Goal: Information Seeking & Learning: Learn about a topic

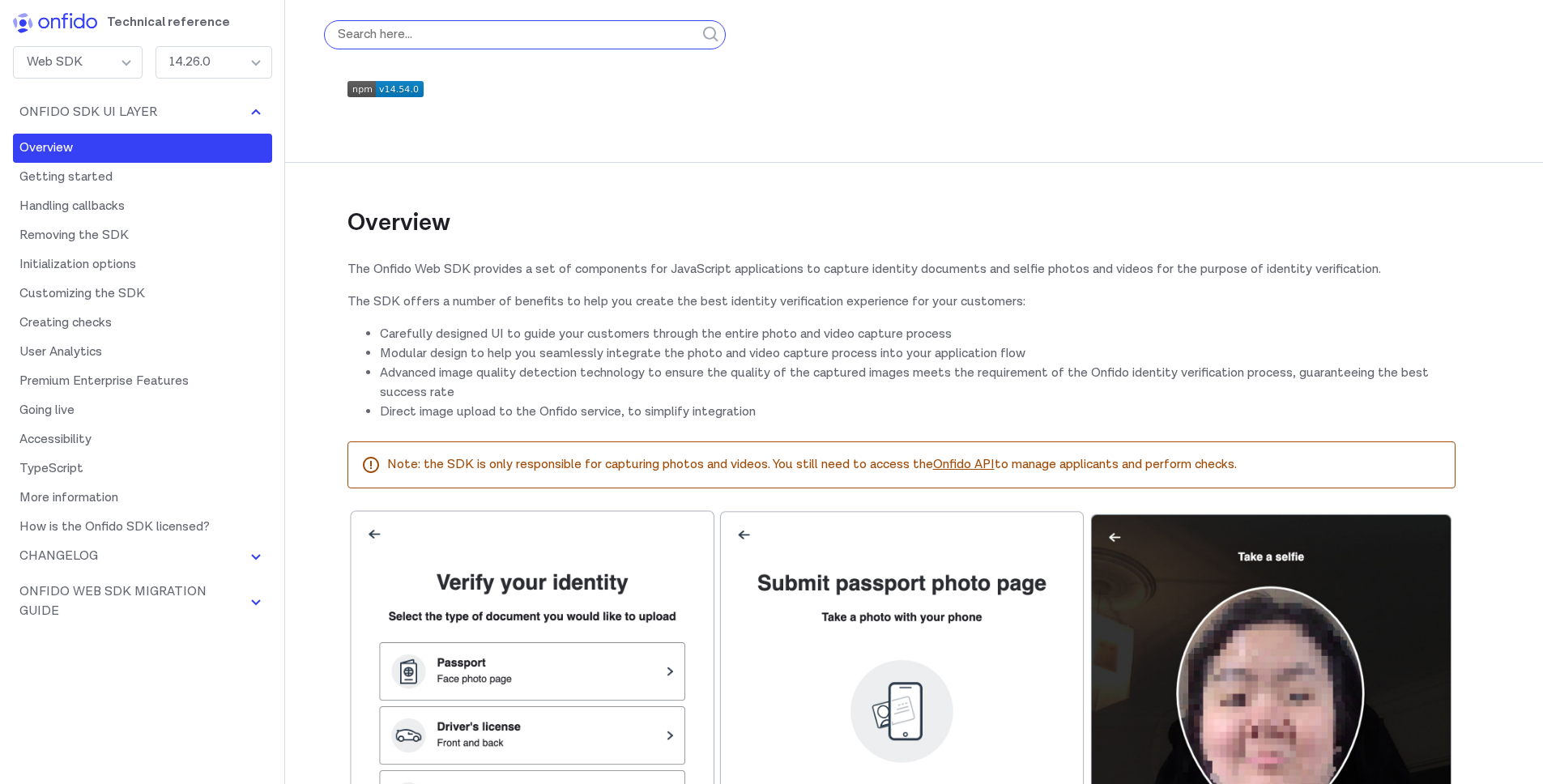
click at [513, 31] on input "search" at bounding box center [524, 35] width 402 height 29
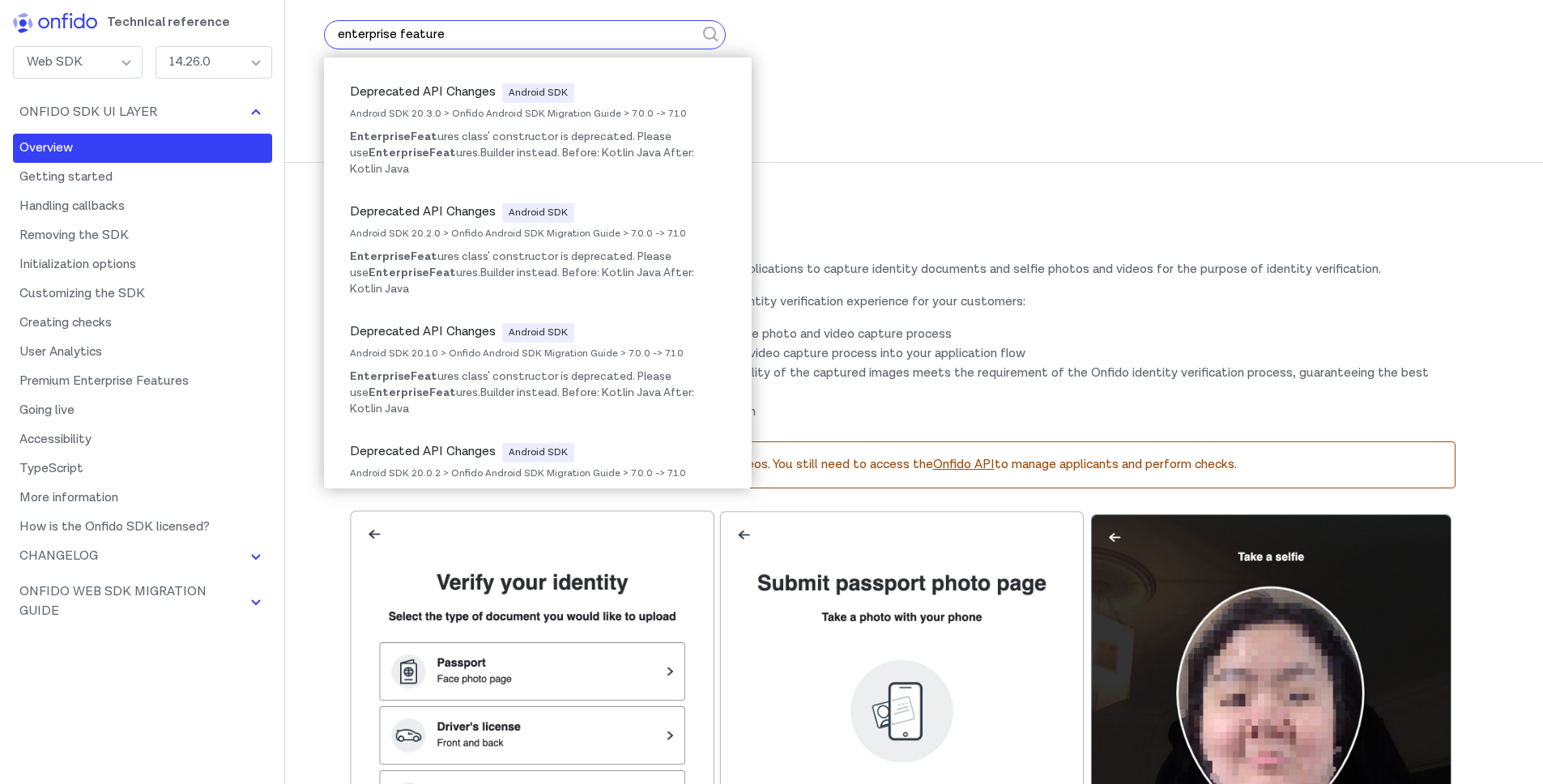
click at [697, 1] on button "submit" at bounding box center [711, 35] width 29 height 68
click at [937, 86] on p at bounding box center [901, 91] width 1108 height 22
click at [421, 28] on input "enterprise feature" at bounding box center [524, 35] width 402 height 29
type input "enterprise"
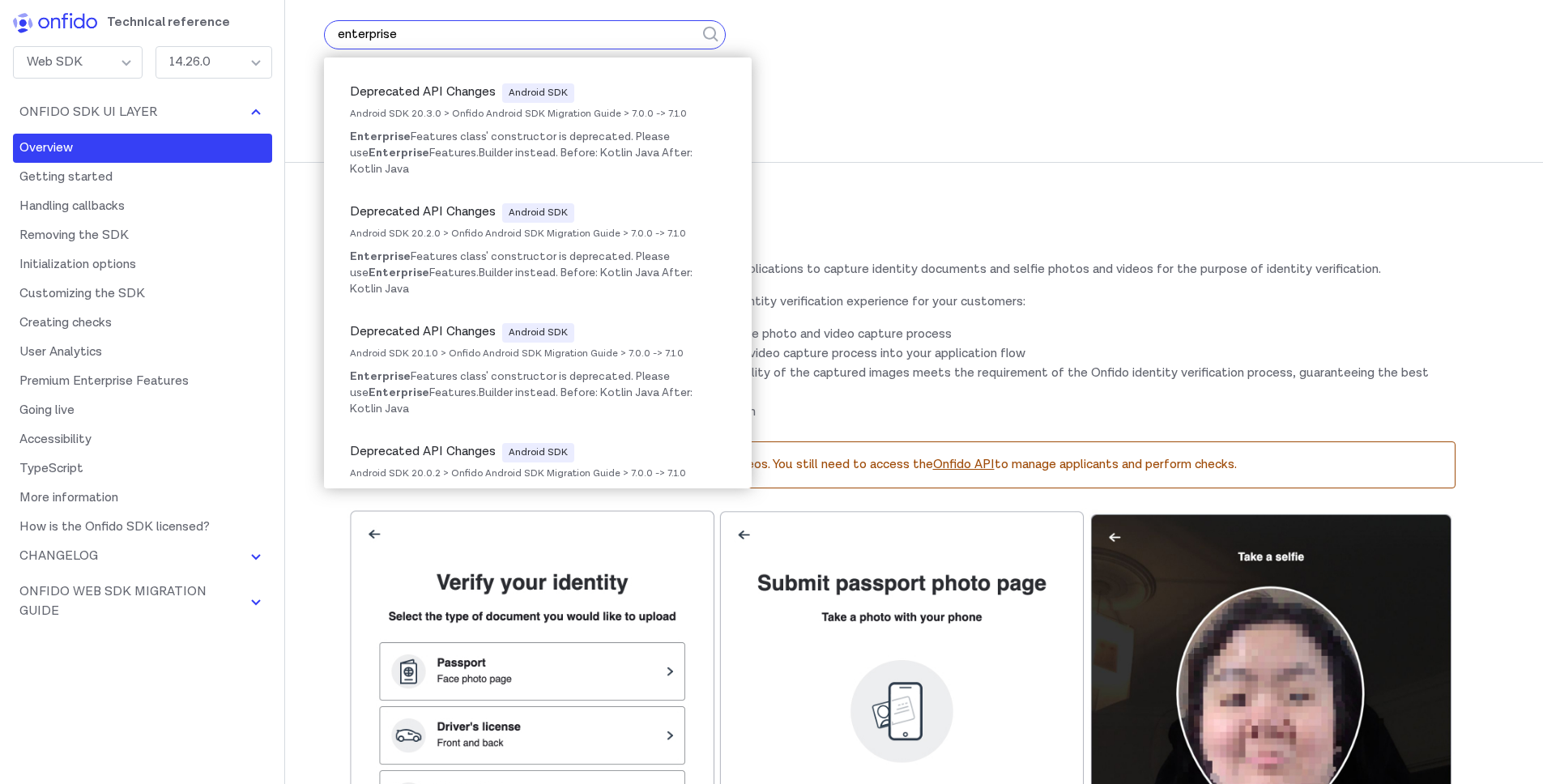
click at [697, 1] on button "submit" at bounding box center [711, 35] width 29 height 68
click at [433, 37] on input "enterprise" at bounding box center [524, 35] width 402 height 29
click at [697, 1] on button "submit" at bounding box center [711, 35] width 29 height 68
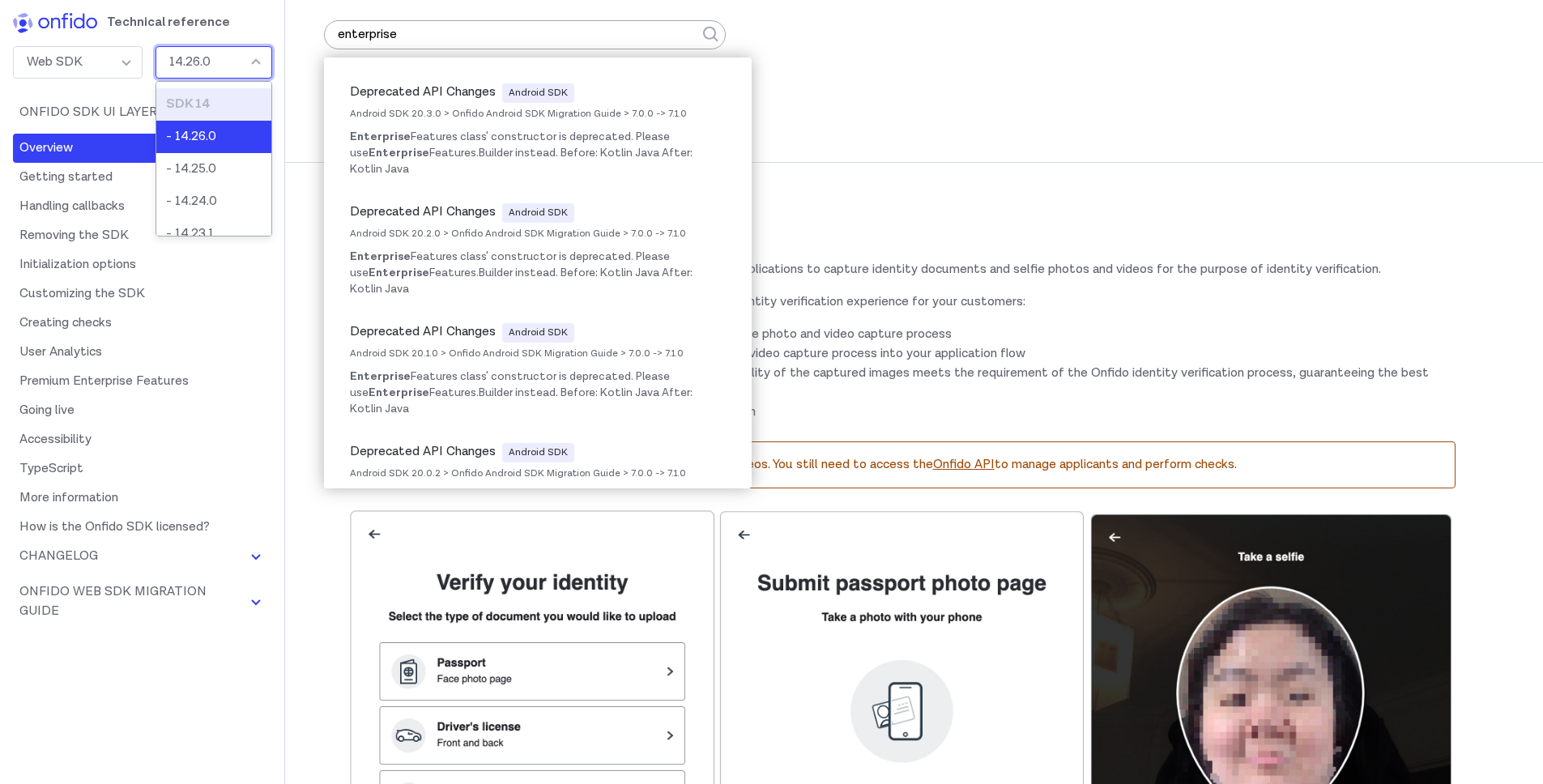
click at [254, 59] on div "14.26.0" at bounding box center [214, 61] width 117 height 32
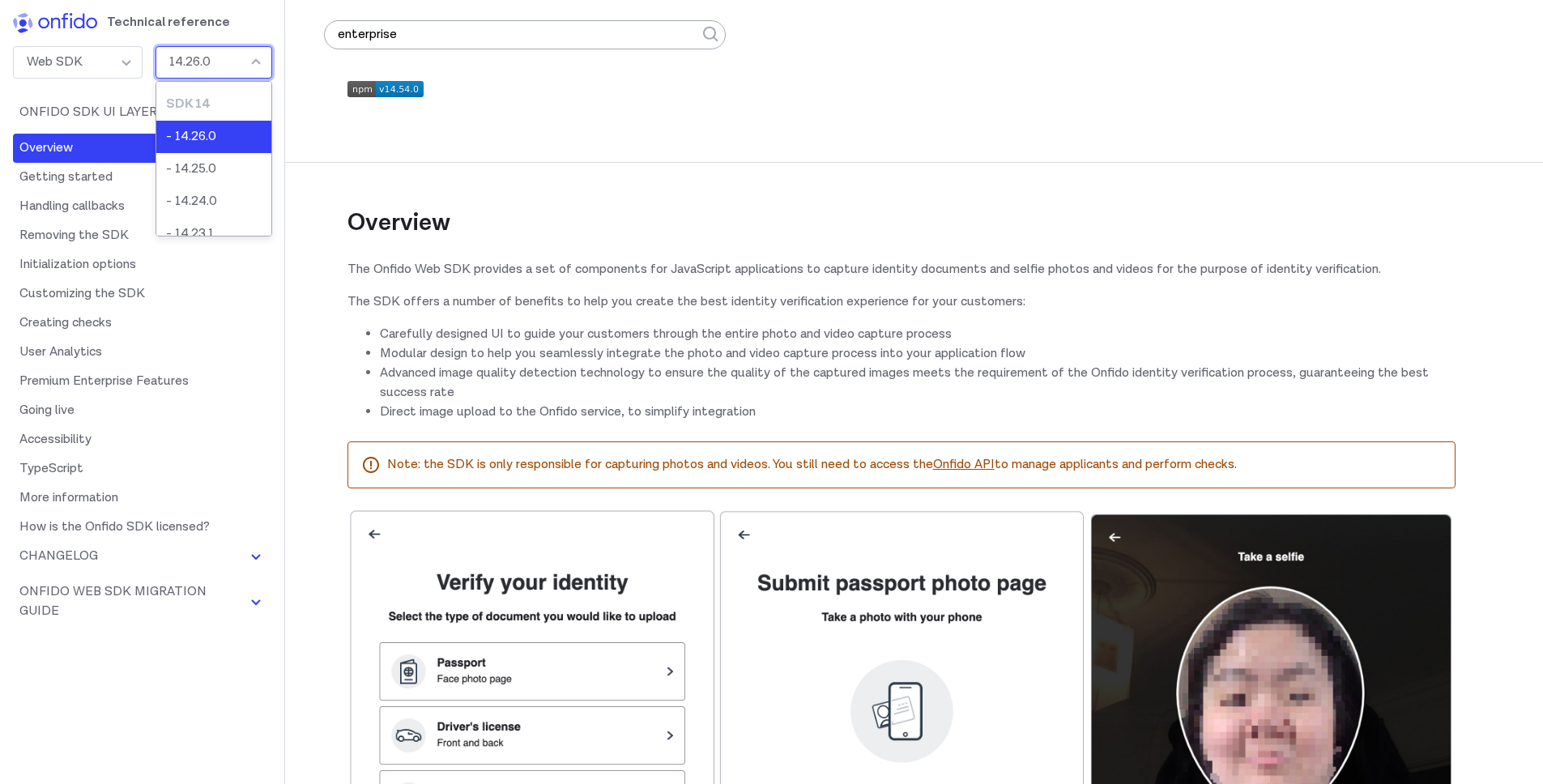
click at [223, 132] on li "- 14.26.0" at bounding box center [214, 136] width 115 height 32
